Goal: Transaction & Acquisition: Obtain resource

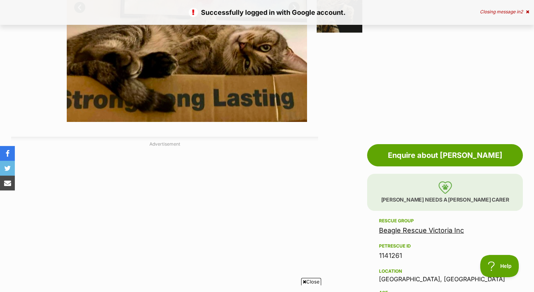
scroll to position [274, 0]
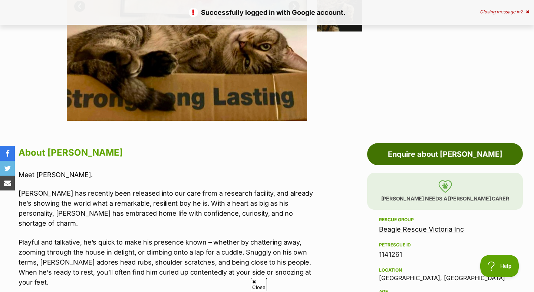
click at [432, 157] on link "Enquire about [PERSON_NAME]" at bounding box center [445, 154] width 156 height 22
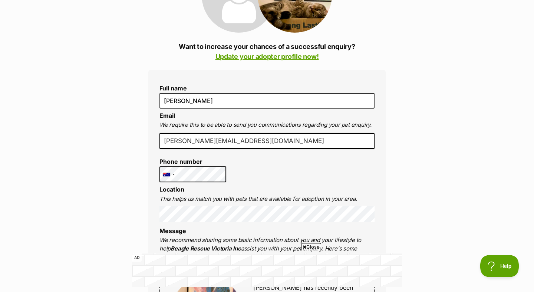
scroll to position [141, 0]
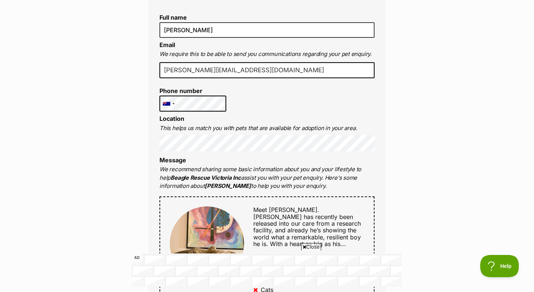
scroll to position [213, 0]
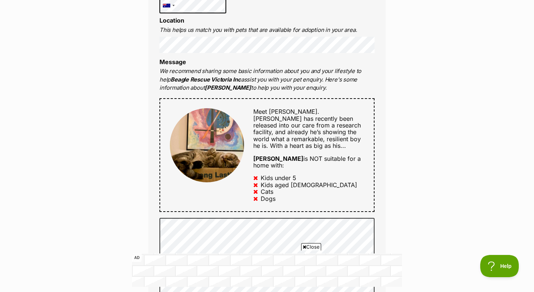
scroll to position [304, 0]
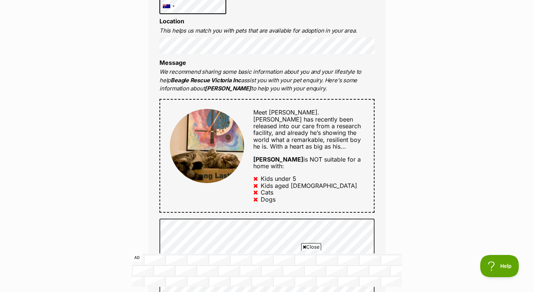
click at [278, 123] on span "Boris has recently been released into our care from a research facility, and al…" at bounding box center [307, 133] width 108 height 35
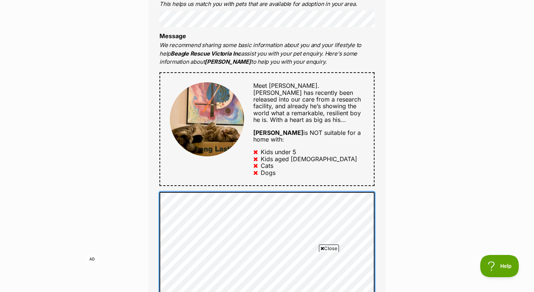
scroll to position [331, 0]
